Goal: Information Seeking & Learning: Learn about a topic

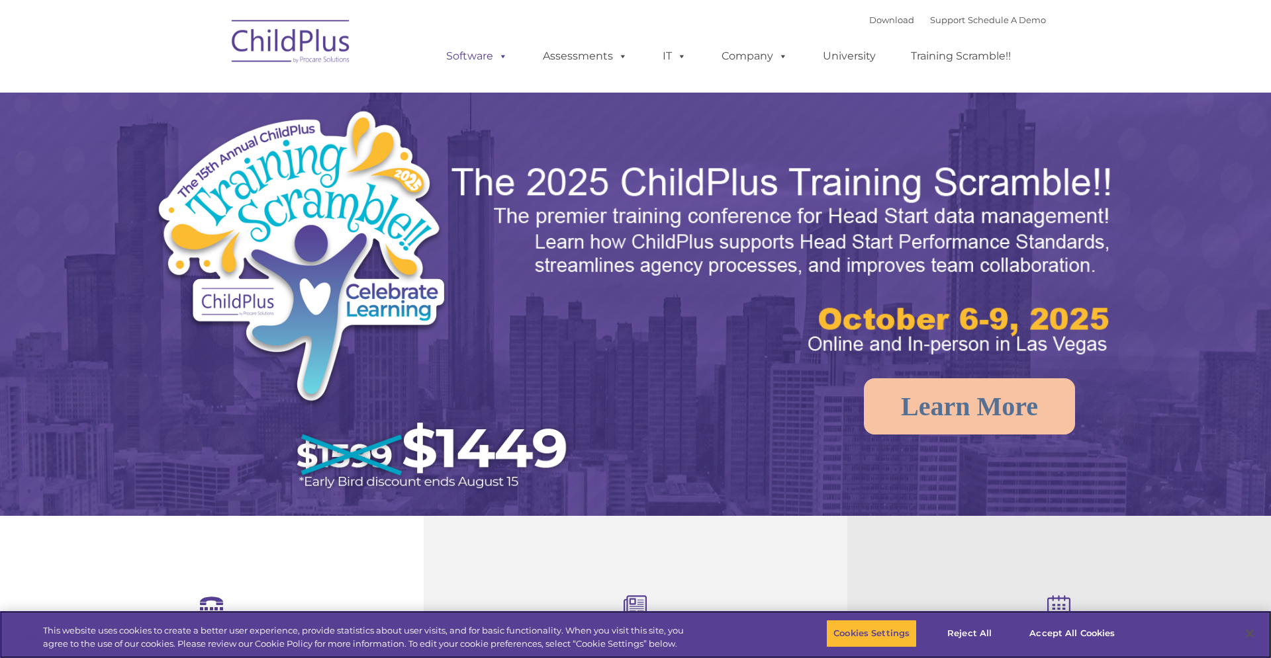
select select "MEDIUM"
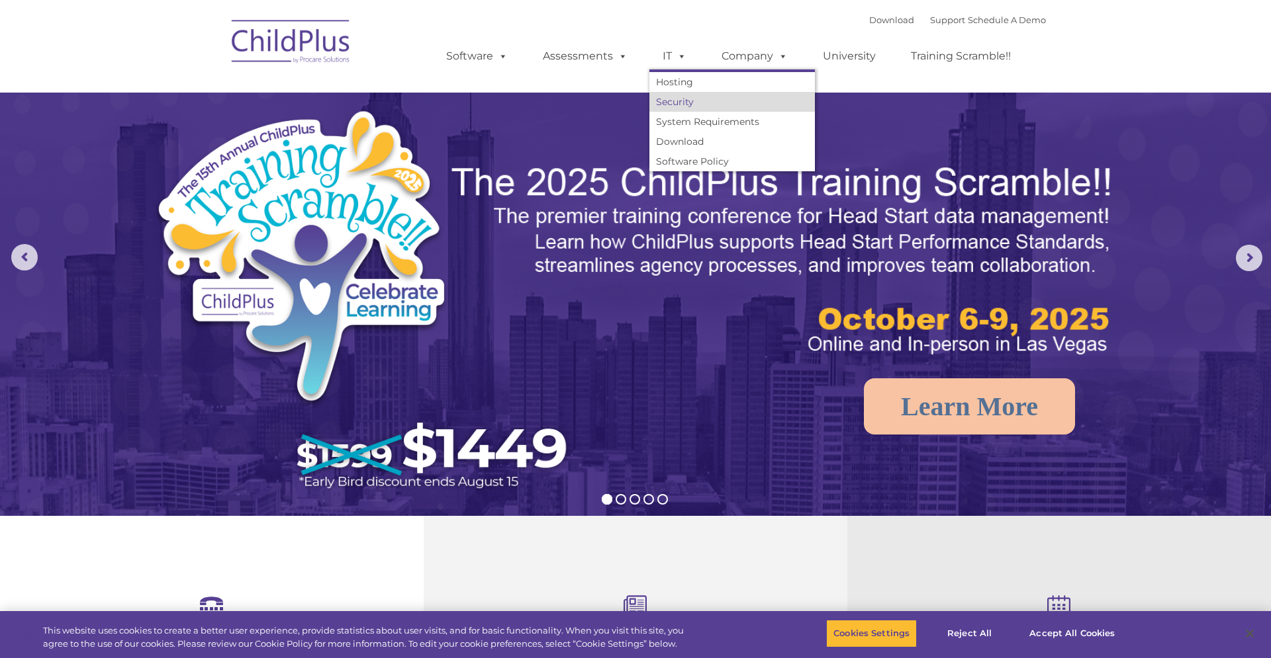
click at [678, 106] on link "Security" at bounding box center [731, 102] width 165 height 20
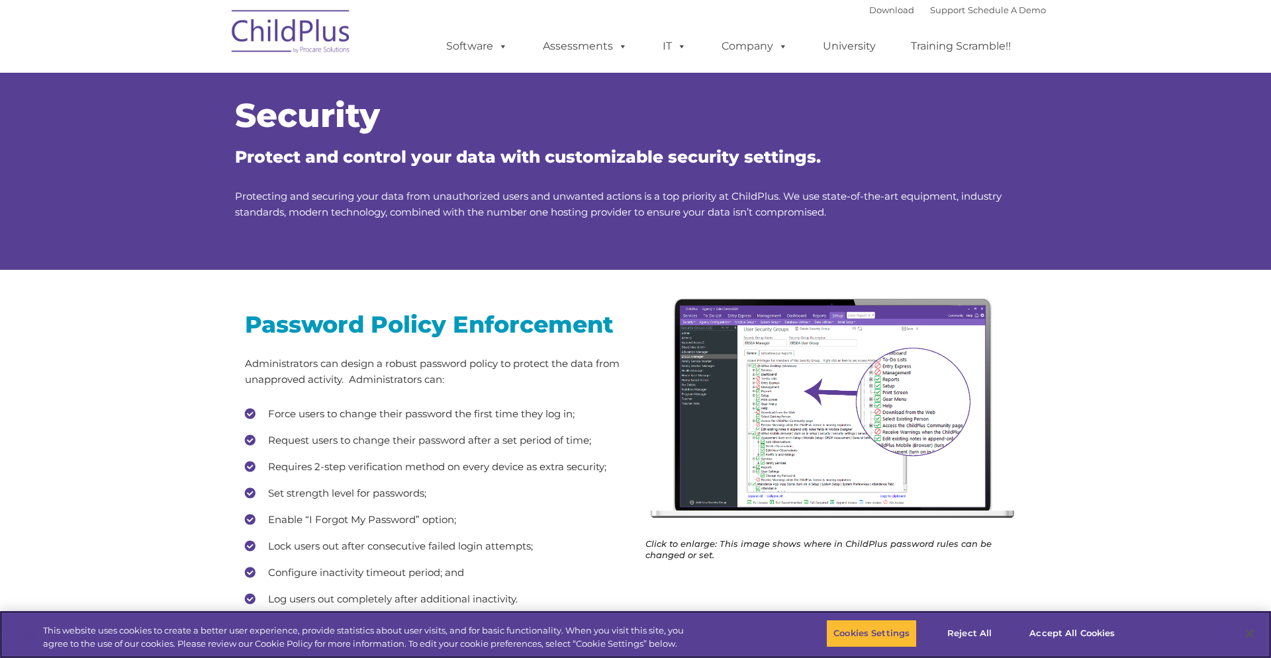
scroll to position [91, 0]
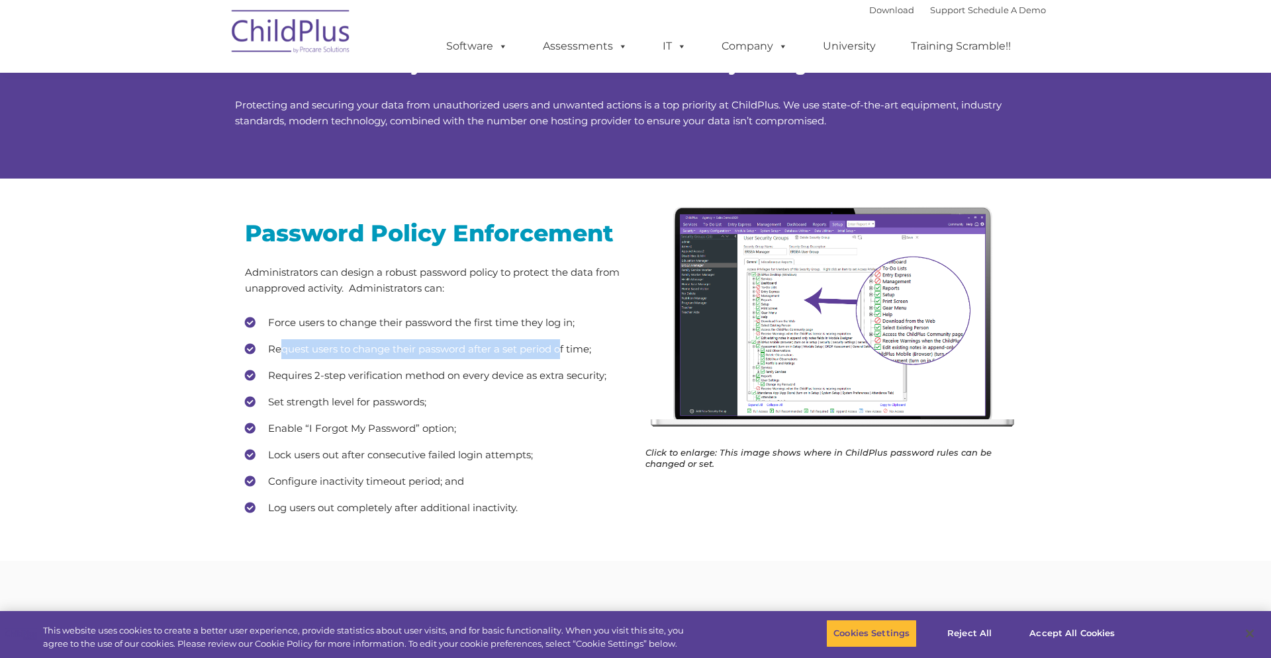
drag, startPoint x: 284, startPoint y: 347, endPoint x: 561, endPoint y: 350, distance: 277.3
click at [561, 350] on li "Request users to change their password after a set period of time;" at bounding box center [435, 349] width 381 height 20
click at [452, 354] on li "Request users to change their password after a set period of time;" at bounding box center [435, 349] width 381 height 20
click at [451, 374] on li "Requires 2-step verification method on every device as extra security;" at bounding box center [435, 376] width 381 height 20
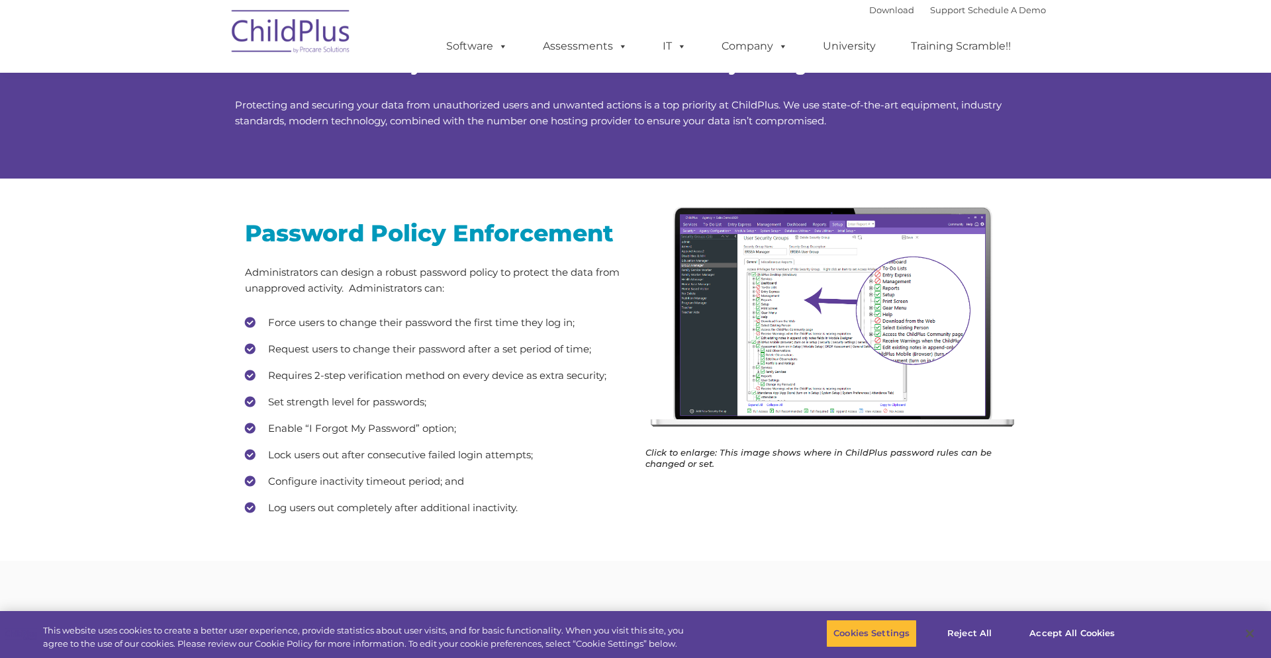
click at [451, 374] on li "Requires 2-step verification method on every device as extra security;" at bounding box center [435, 376] width 381 height 20
click at [405, 388] on ul "Force users to change their password the first time they log in; Request users …" at bounding box center [435, 415] width 381 height 205
drag, startPoint x: 328, startPoint y: 402, endPoint x: 450, endPoint y: 401, distance: 121.8
click at [450, 401] on li "Set strength level for passwords;" at bounding box center [435, 402] width 381 height 20
click at [381, 424] on li "Enable “I Forgot My Password” option;" at bounding box center [435, 429] width 381 height 20
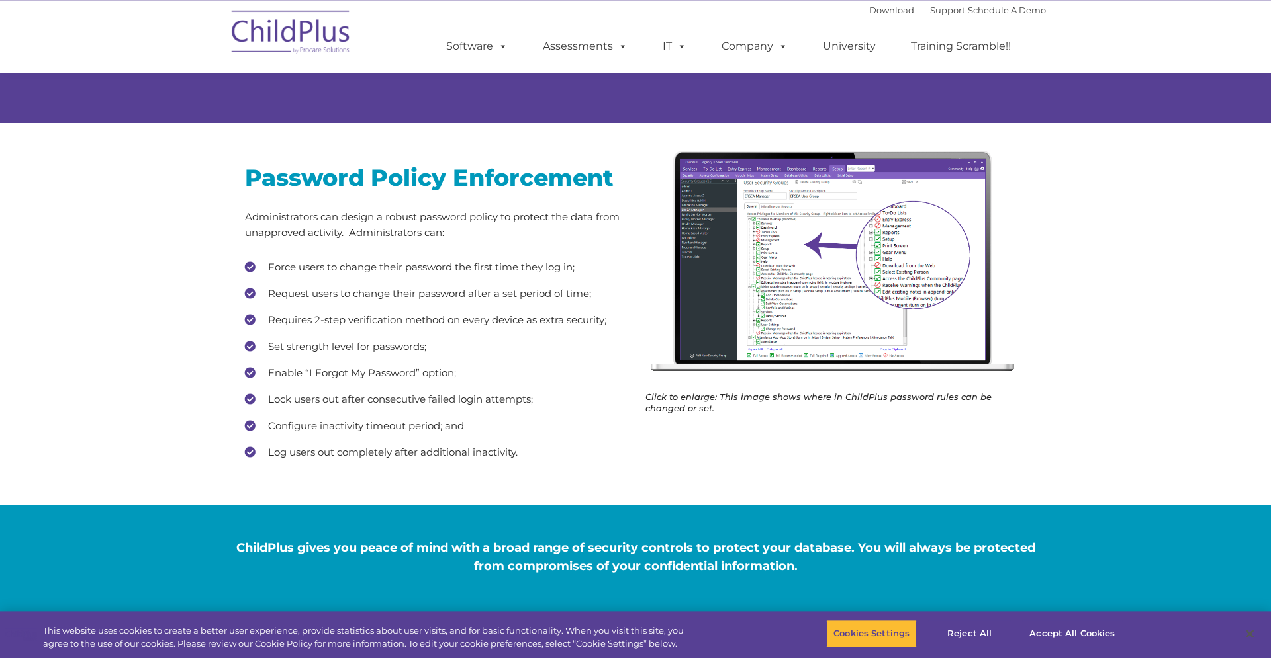
scroll to position [183, 0]
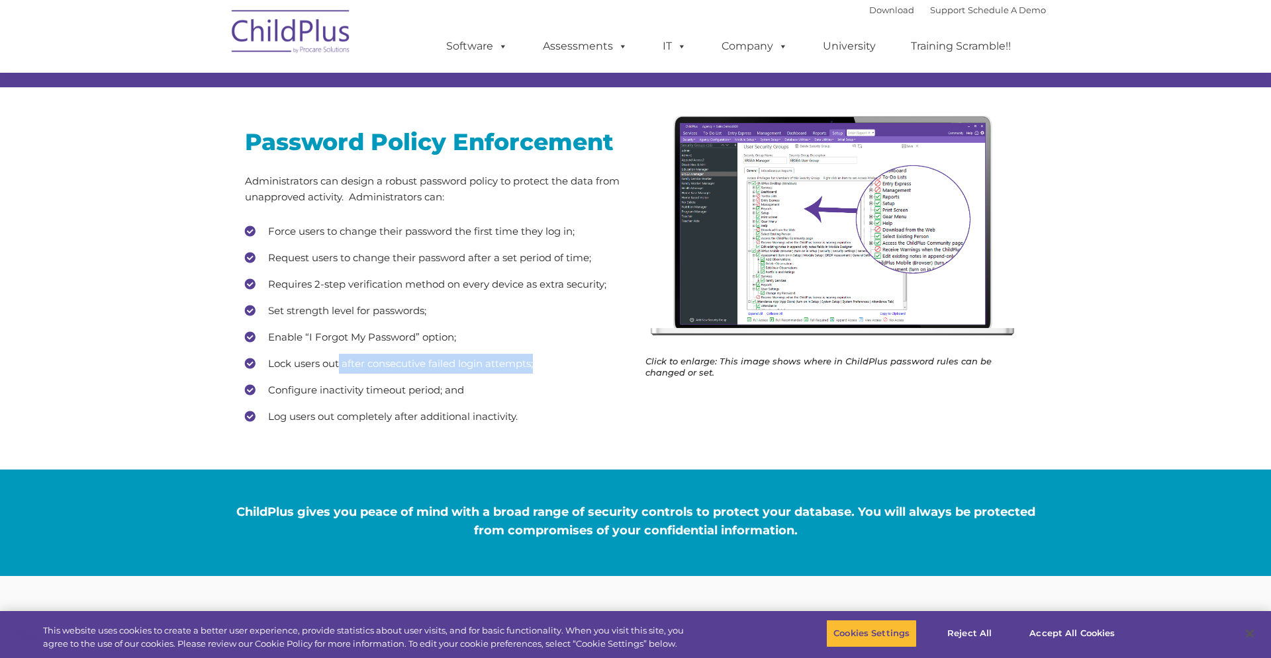
drag, startPoint x: 341, startPoint y: 367, endPoint x: 453, endPoint y: 373, distance: 112.0
click at [539, 369] on li "Lock users out after consecutive failed login attempts;" at bounding box center [435, 364] width 381 height 20
click at [357, 392] on li "Configure inactivity timeout period; and" at bounding box center [435, 391] width 381 height 20
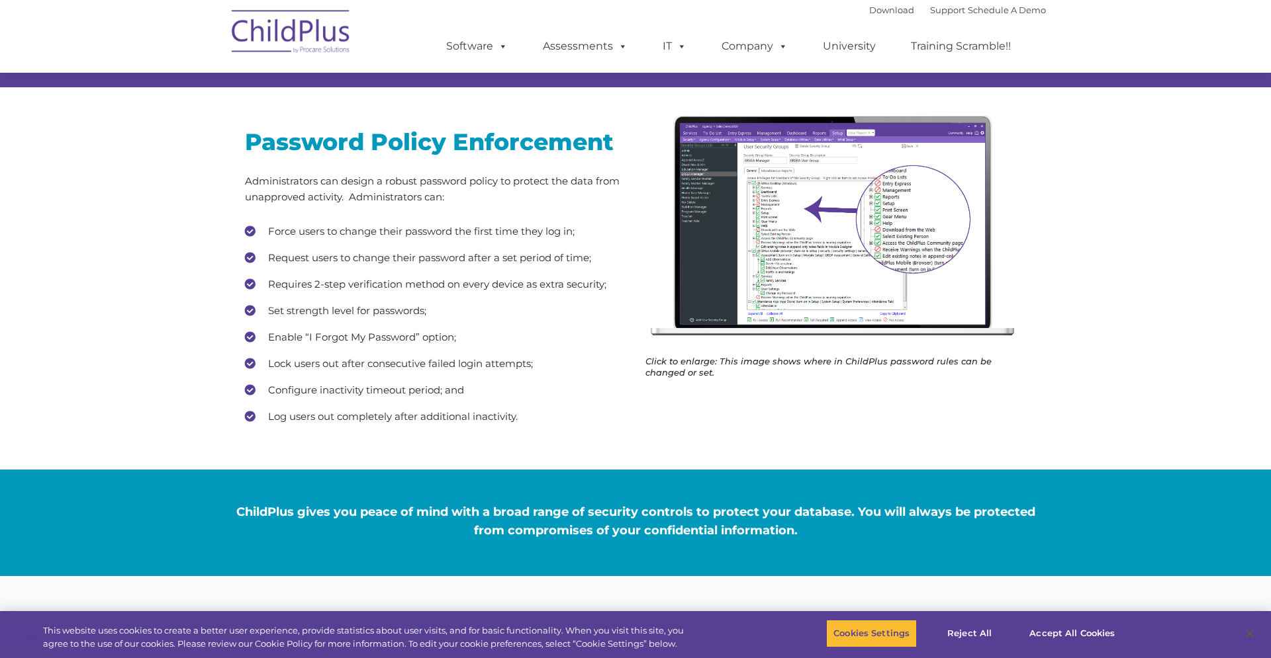
click at [519, 439] on div "Password Policy Enforcement Administrators can design a robust password policy …" at bounding box center [435, 280] width 400 height 339
drag, startPoint x: 486, startPoint y: 425, endPoint x: 293, endPoint y: 416, distance: 194.1
click at [290, 421] on li "Log users out completely after additional inactivity." at bounding box center [435, 417] width 381 height 20
click at [365, 411] on li "Log users out completely after additional inactivity." at bounding box center [435, 417] width 381 height 20
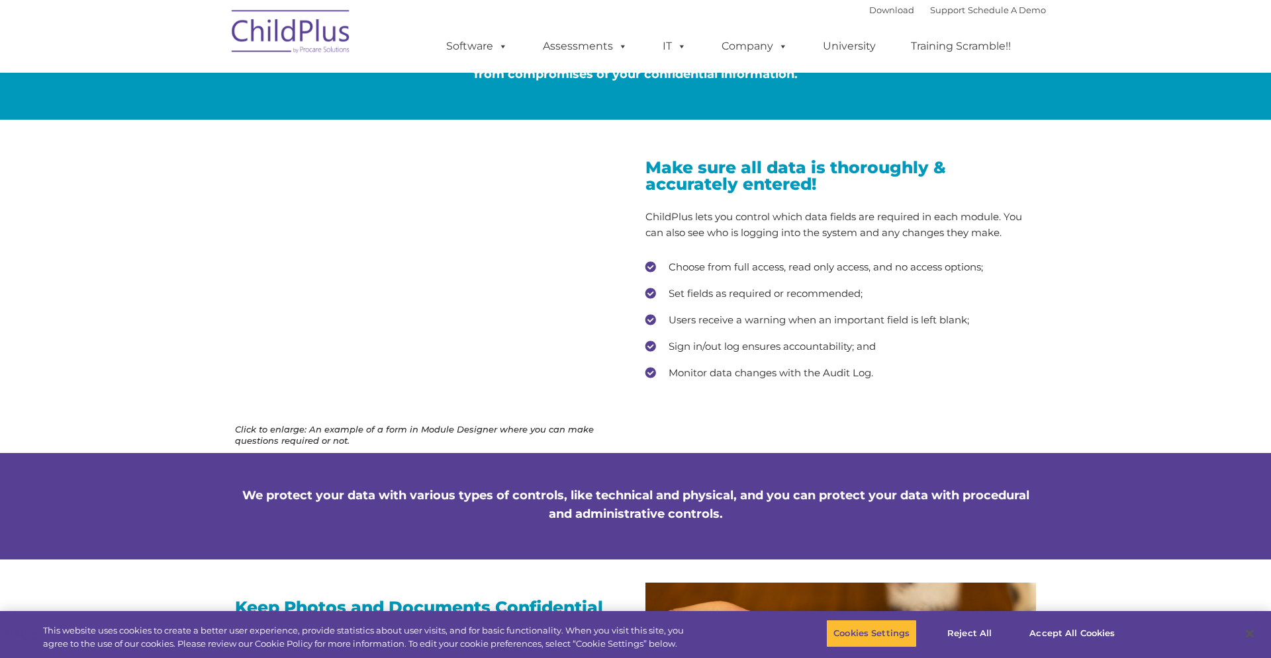
scroll to position [548, 0]
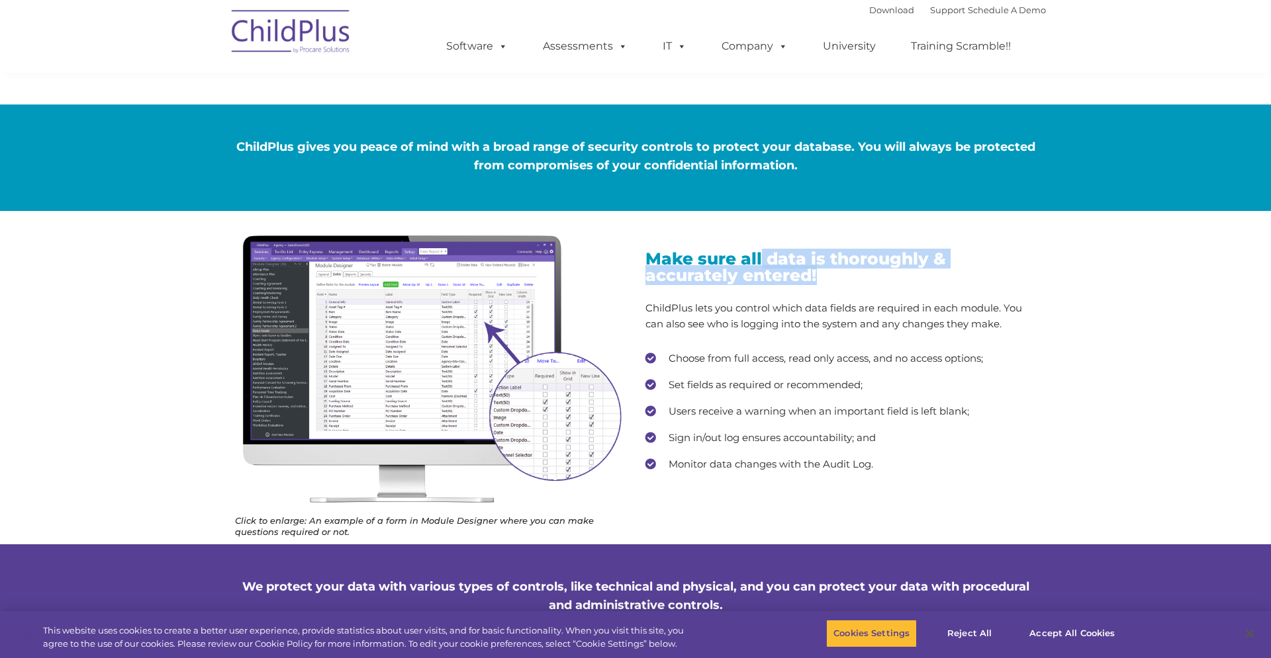
drag, startPoint x: 762, startPoint y: 259, endPoint x: 858, endPoint y: 284, distance: 99.8
click at [858, 284] on div "Make sure all data is thoroughly & accurately entered! ChildPlus lets you contr…" at bounding box center [840, 363] width 390 height 224
click at [805, 277] on span "Make sure all data is thoroughly & accurately entered!" at bounding box center [795, 267] width 300 height 36
drag, startPoint x: 848, startPoint y: 282, endPoint x: 657, endPoint y: 234, distance: 196.5
click at [657, 234] on div "Make sure all data is thoroughly & accurately entered! ChildPlus lets you contr…" at bounding box center [840, 354] width 410 height 287
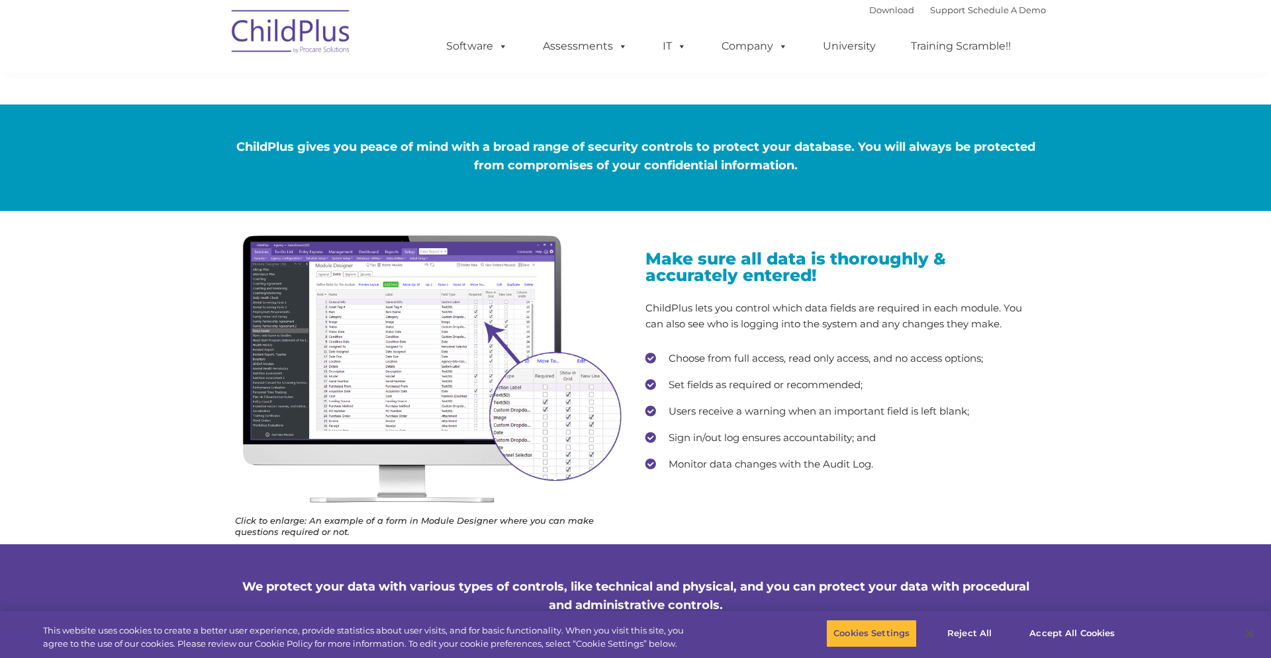
click at [630, 256] on div "Click to enlarge: An example of a form in Module Designer where you can make qu…" at bounding box center [430, 386] width 410 height 350
drag, startPoint x: 649, startPoint y: 246, endPoint x: 914, endPoint y: 289, distance: 268.2
click at [914, 289] on div "Make sure all data is thoroughly & accurately entered! ChildPlus lets you contr…" at bounding box center [840, 354] width 410 height 287
click at [872, 324] on p "ChildPlus lets you control which data fields are required in each module. You c…" at bounding box center [840, 316] width 390 height 32
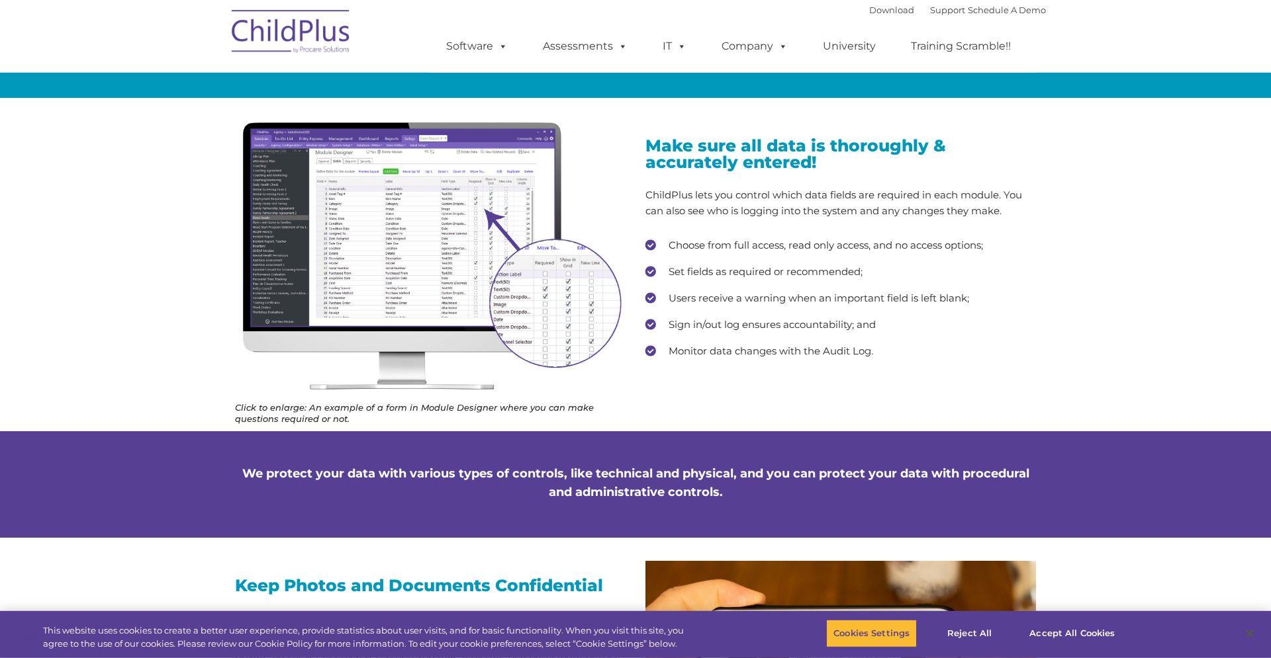
scroll to position [639, 0]
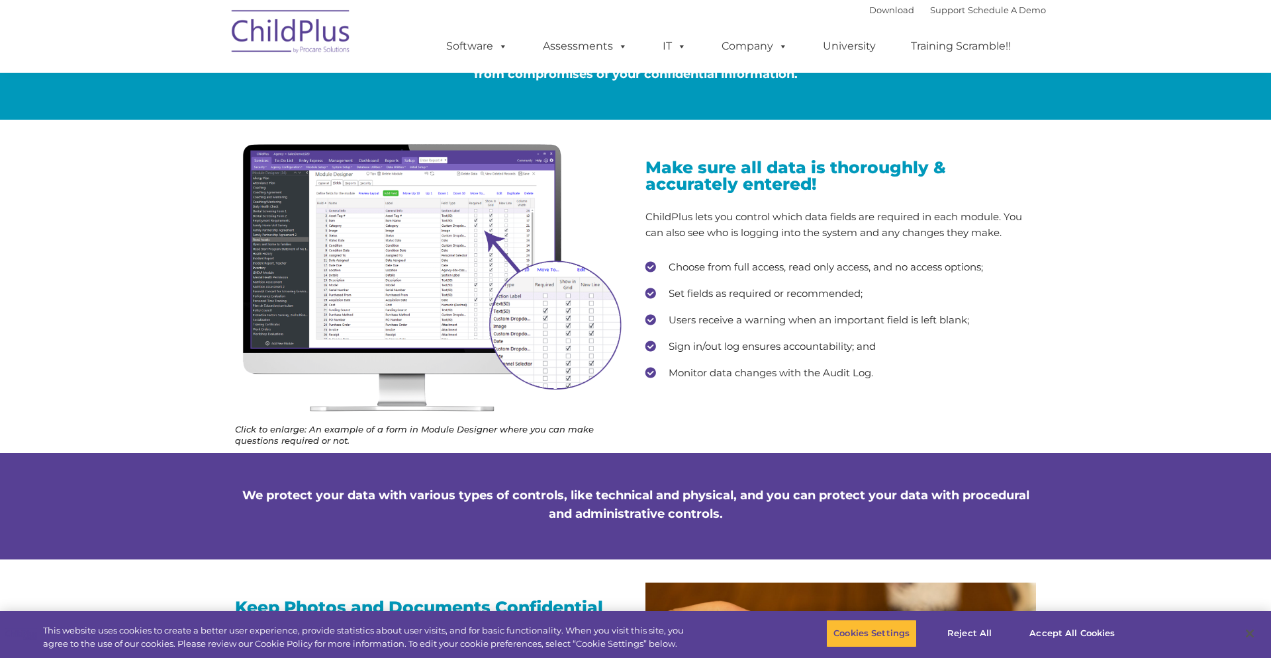
click at [477, 208] on img at bounding box center [430, 278] width 390 height 271
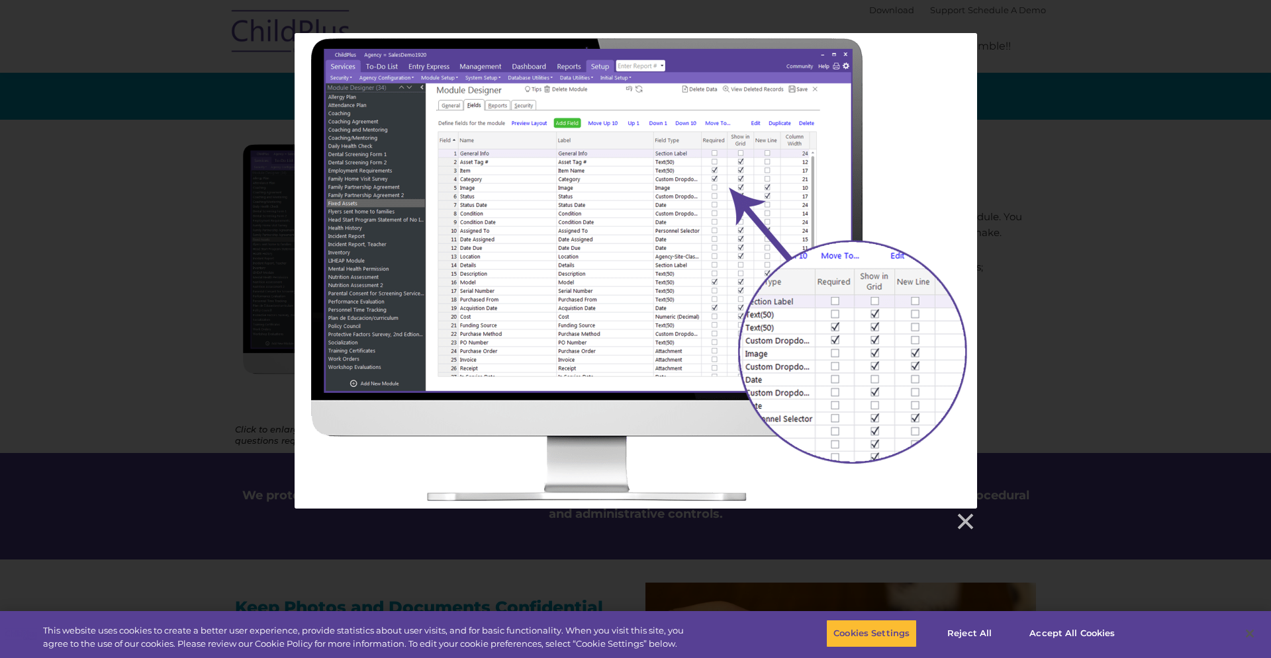
click at [1053, 226] on div at bounding box center [635, 282] width 1271 height 499
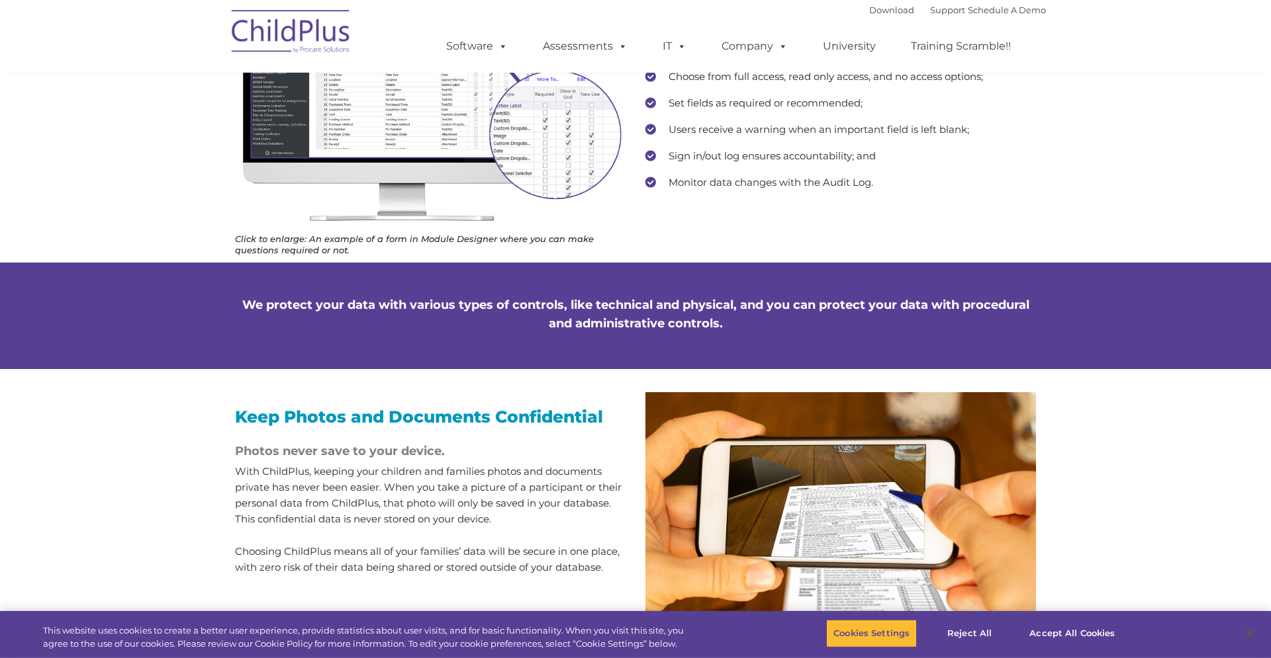
scroll to position [762, 0]
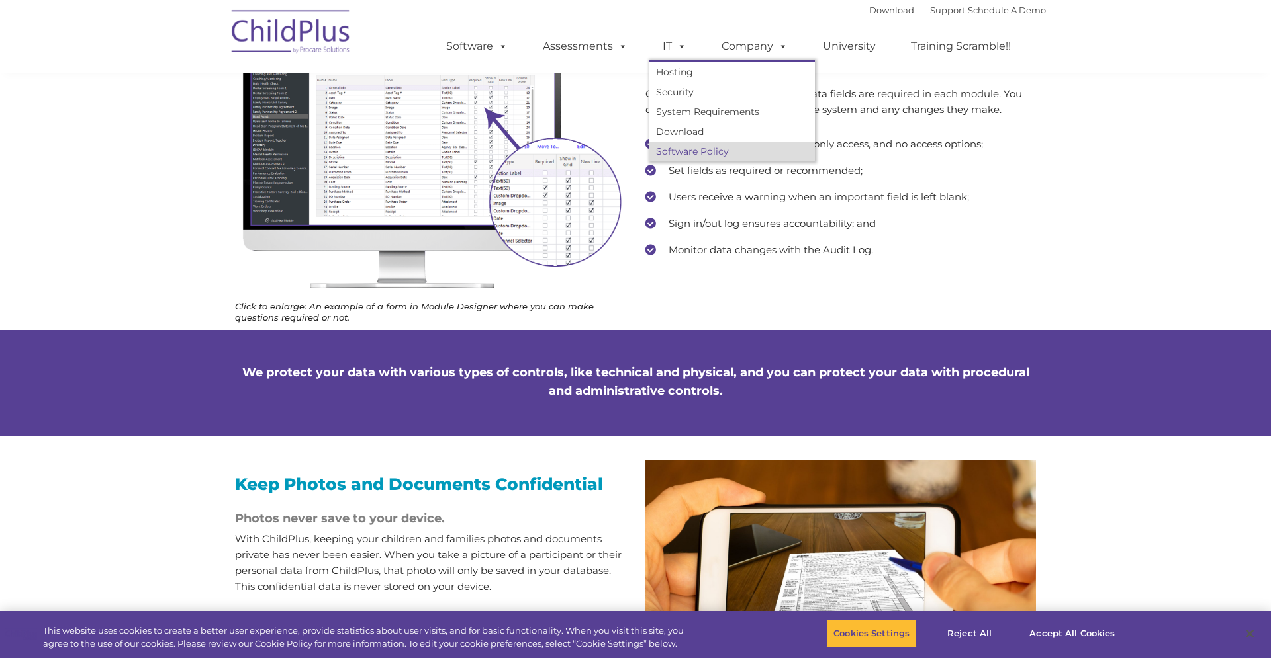
click at [709, 149] on link "Software Policy" at bounding box center [731, 152] width 165 height 20
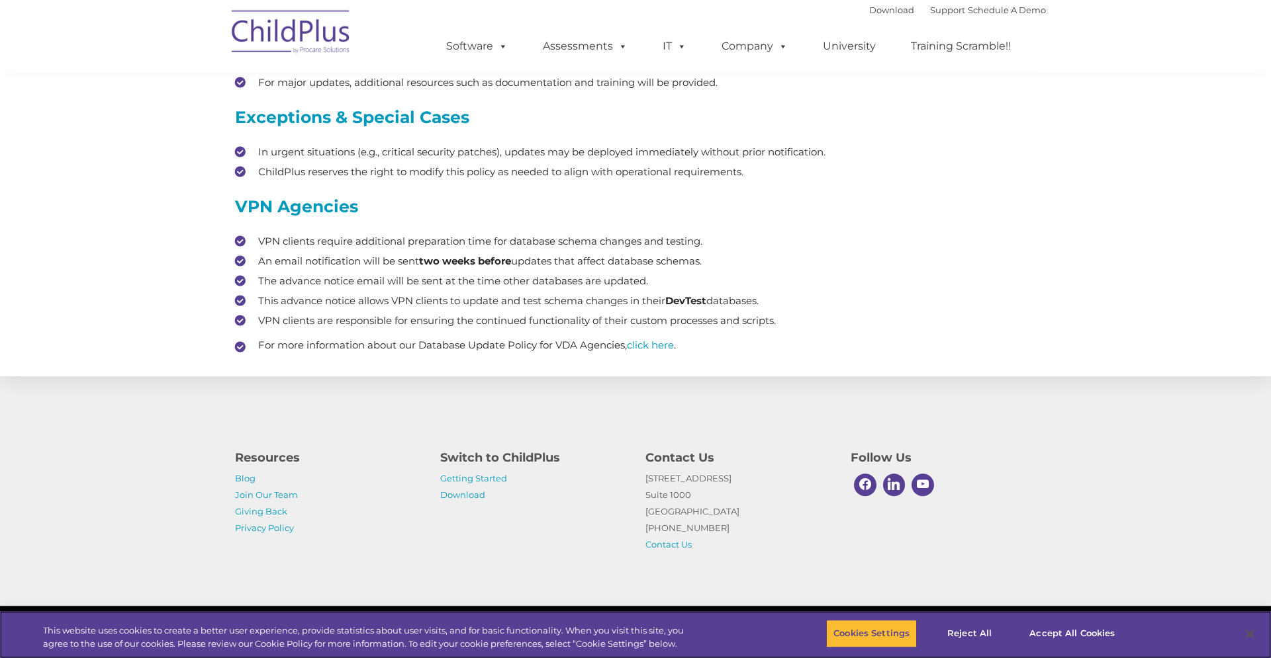
scroll to position [671, 0]
